Goal: Task Accomplishment & Management: Use online tool/utility

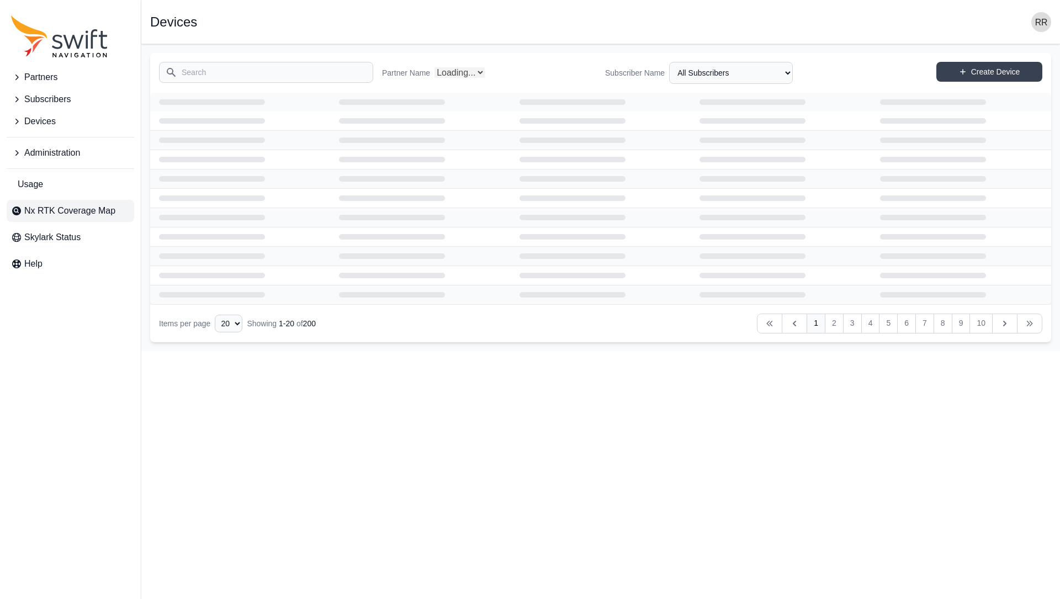
click at [69, 212] on span "Nx RTK Coverage Map" at bounding box center [69, 210] width 91 height 13
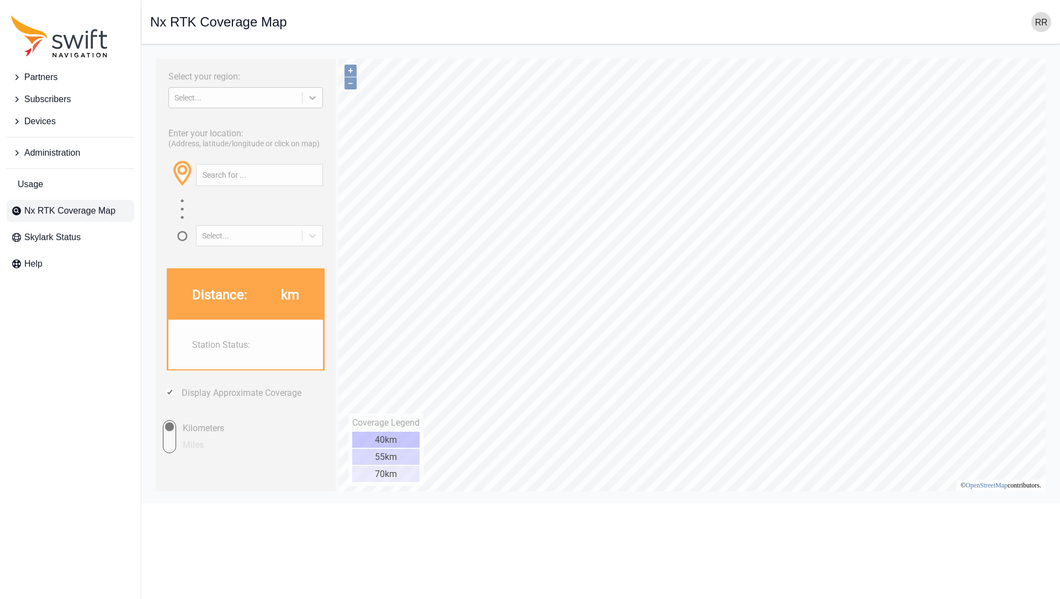
click at [317, 100] on icon at bounding box center [312, 97] width 11 height 11
click at [216, 142] on div "[GEOGRAPHIC_DATA]" at bounding box center [245, 143] width 155 height 18
type input "36.747°, -96.312°"
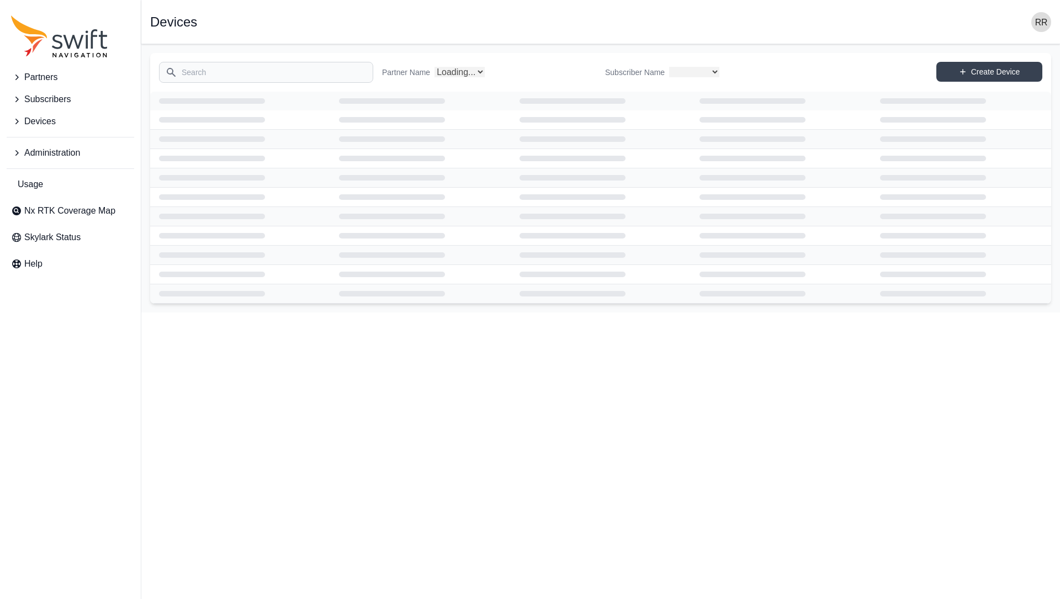
select select
click at [253, 76] on input "Search" at bounding box center [266, 72] width 214 height 21
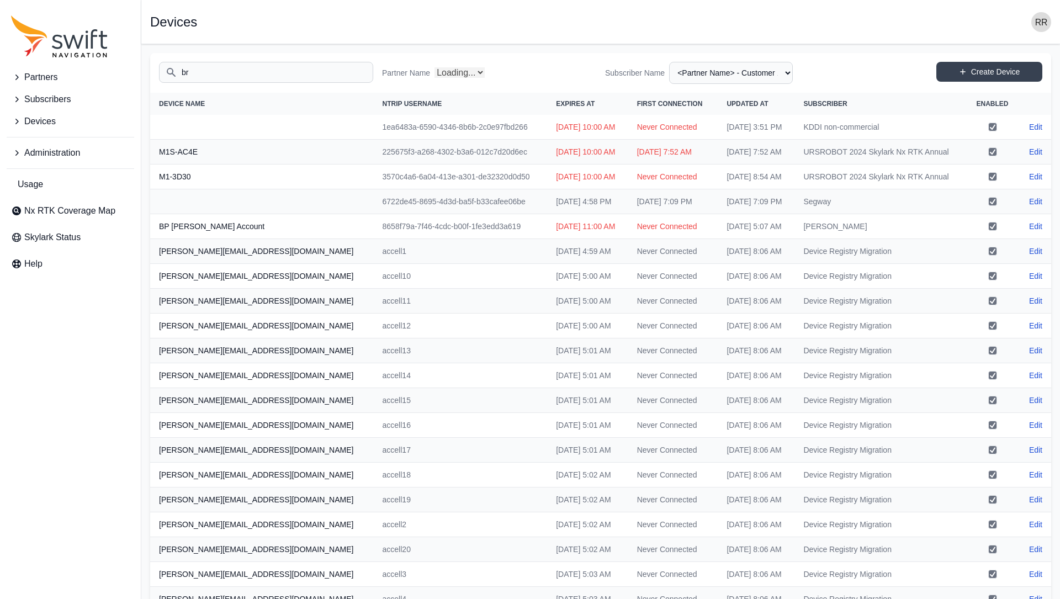
type input "bra"
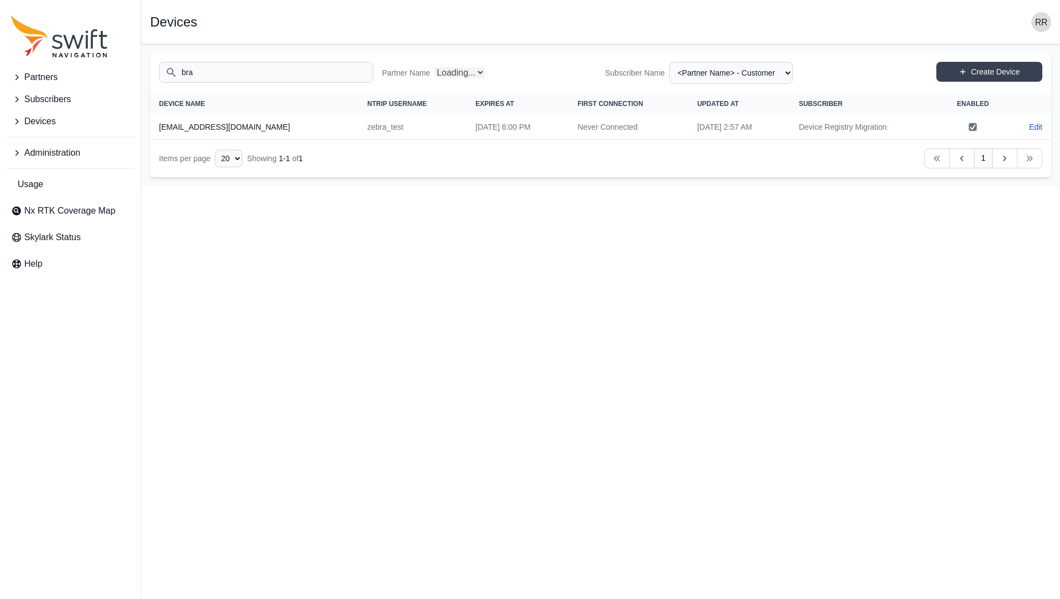
select select "Partner Name"
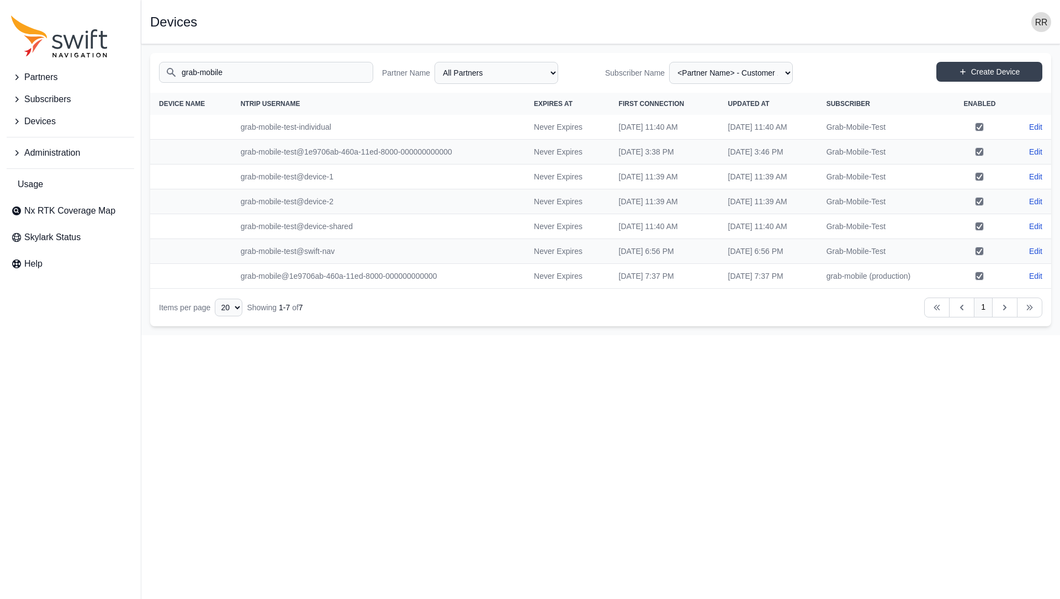
type input "grab-mobile"
drag, startPoint x: 938, startPoint y: 283, endPoint x: 833, endPoint y: 272, distance: 105.5
click at [833, 272] on tr "grab-mobile@1e9706ab-460a-11ed-8000-000000000000 Never Expires Wed, Oct 8, 2025…" at bounding box center [600, 276] width 901 height 25
copy tr "grab-mobile (production)"
click at [17, 124] on icon "Sidenav" at bounding box center [16, 121] width 11 height 11
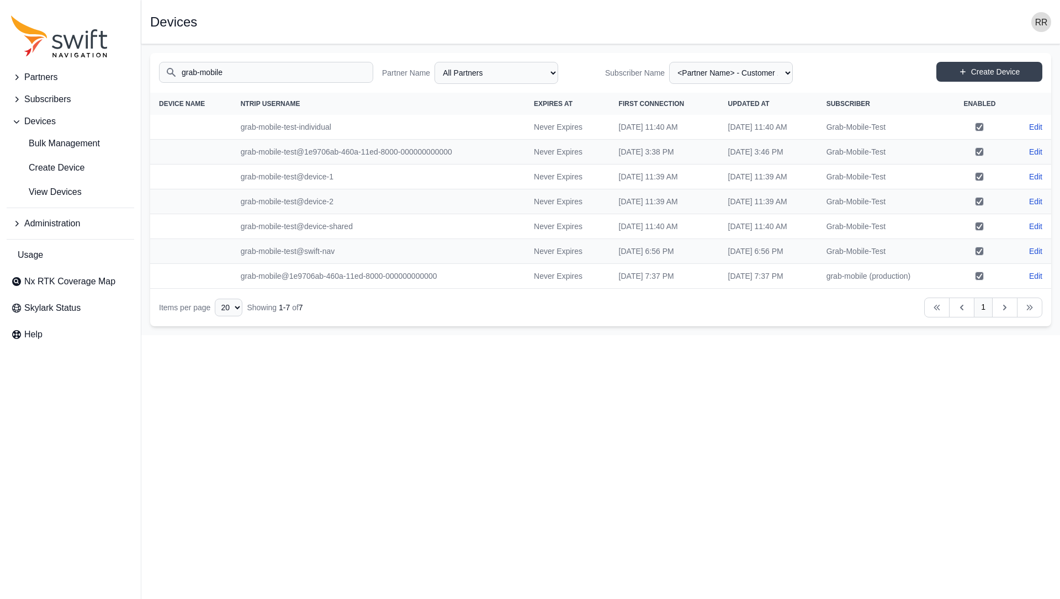
click at [14, 99] on icon "Sidenav" at bounding box center [16, 99] width 11 height 11
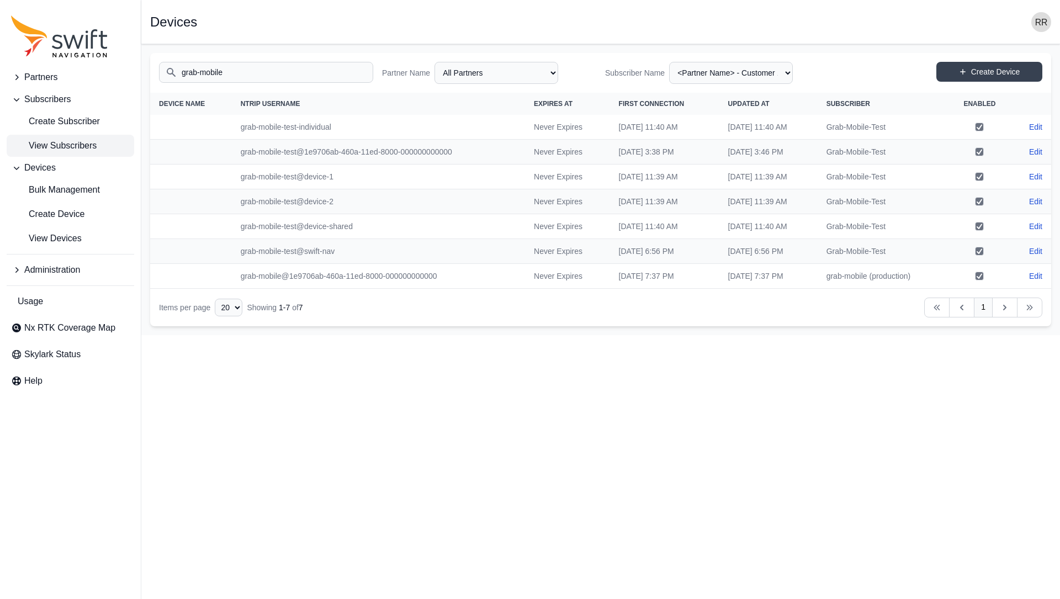
click at [49, 149] on span "View Subscribers" at bounding box center [54, 145] width 86 height 13
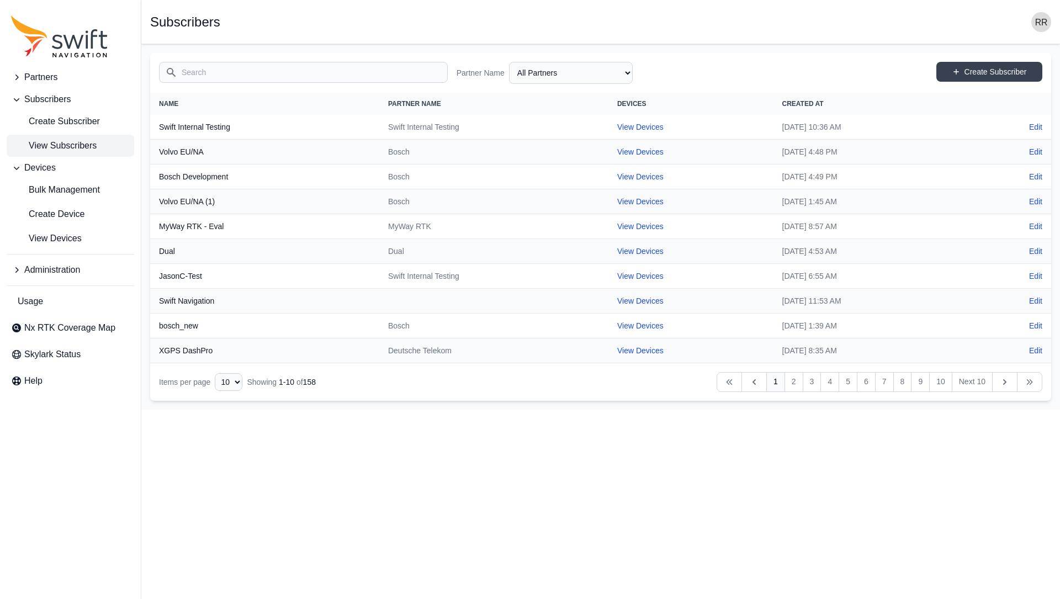
click at [280, 72] on input "Search" at bounding box center [303, 72] width 289 height 21
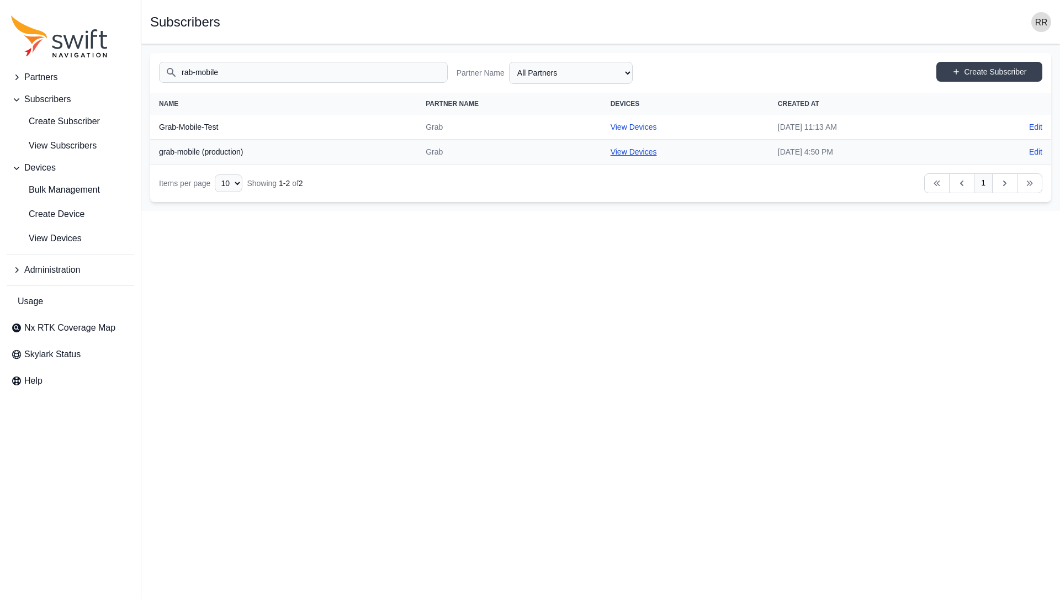
type input "rab-mobile"
click at [611, 154] on link "View Devices" at bounding box center [634, 151] width 46 height 9
select select "fe55257b-e26b-4112-869a-e544fc77323b"
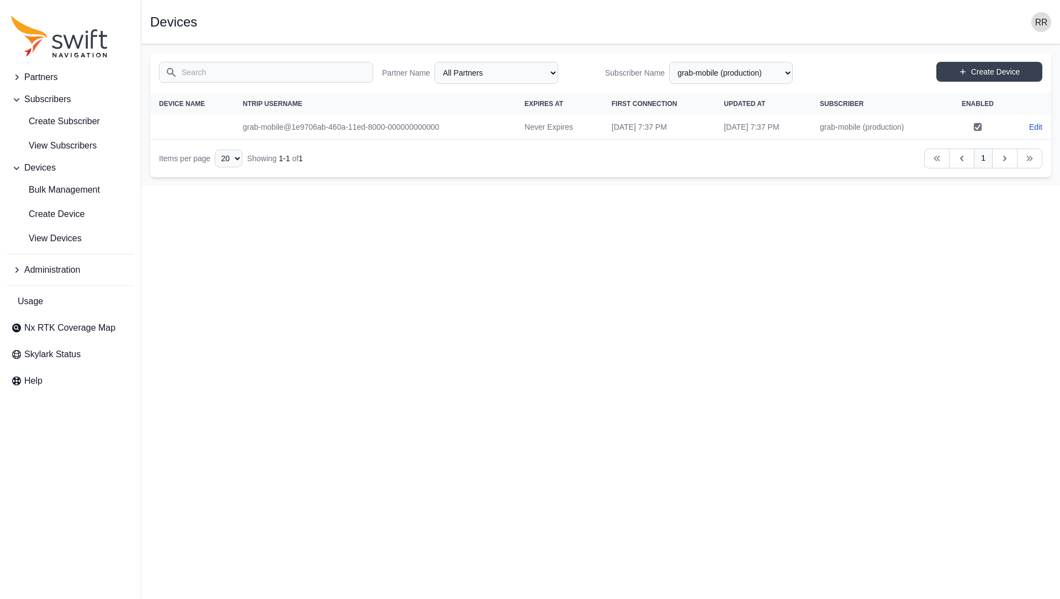
drag, startPoint x: 588, startPoint y: 368, endPoint x: 509, endPoint y: 284, distance: 115.6
click at [432, 130] on td "grab-mobile@1e9706ab-460a-11ed-8000-000000000000" at bounding box center [375, 127] width 282 height 25
drag, startPoint x: 439, startPoint y: 129, endPoint x: 224, endPoint y: 129, distance: 215.4
click at [224, 129] on tr "grab-mobile@1e9706ab-460a-11ed-8000-000000000000 Never Expires Wed, Oct 8, 2025…" at bounding box center [600, 127] width 901 height 25
copy tr "grab-mobile@1e9706ab-460a-11ed-8000-000000000000"
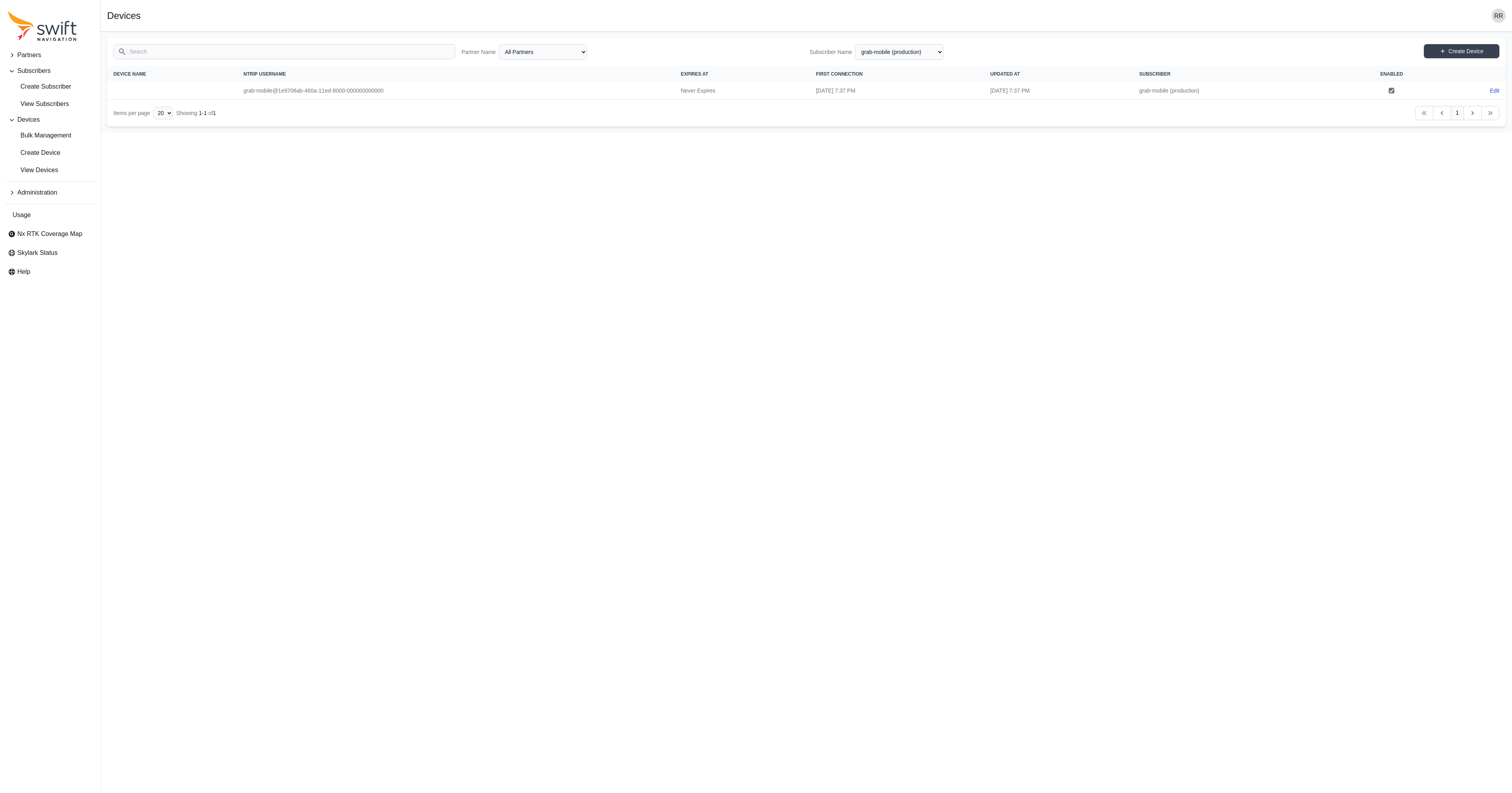
drag, startPoint x: 378, startPoint y: 369, endPoint x: 380, endPoint y: 357, distance: 12.2
click at [379, 133] on html "Partners Subscribers Create Subscriber View Subscribers Devices Bulk Management…" at bounding box center [756, 66] width 1512 height 133
